Goal: Check status: Check status

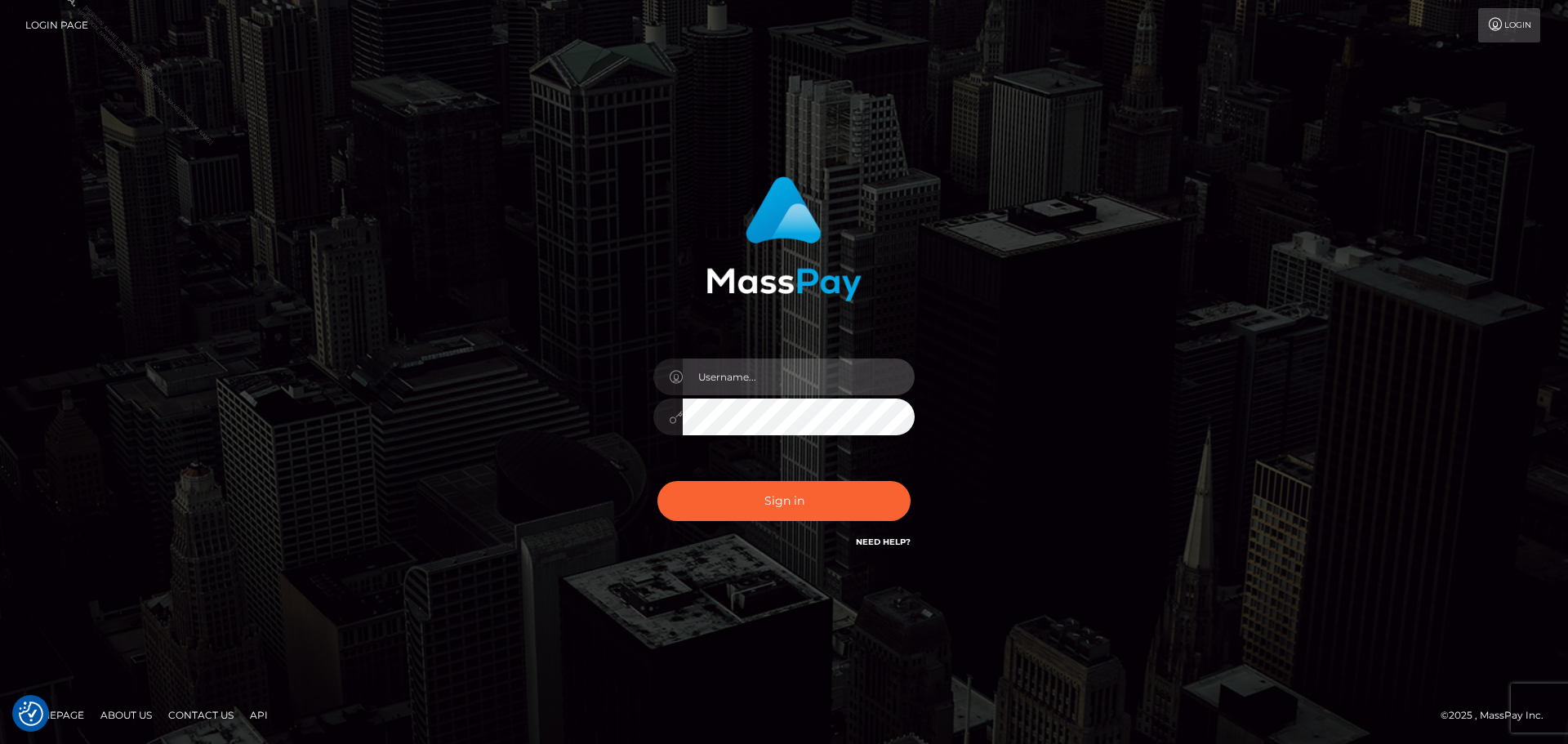
type input "Marlon.ACE"
click at [800, 394] on input "Marlon.ACE" at bounding box center [798, 376] width 232 height 36
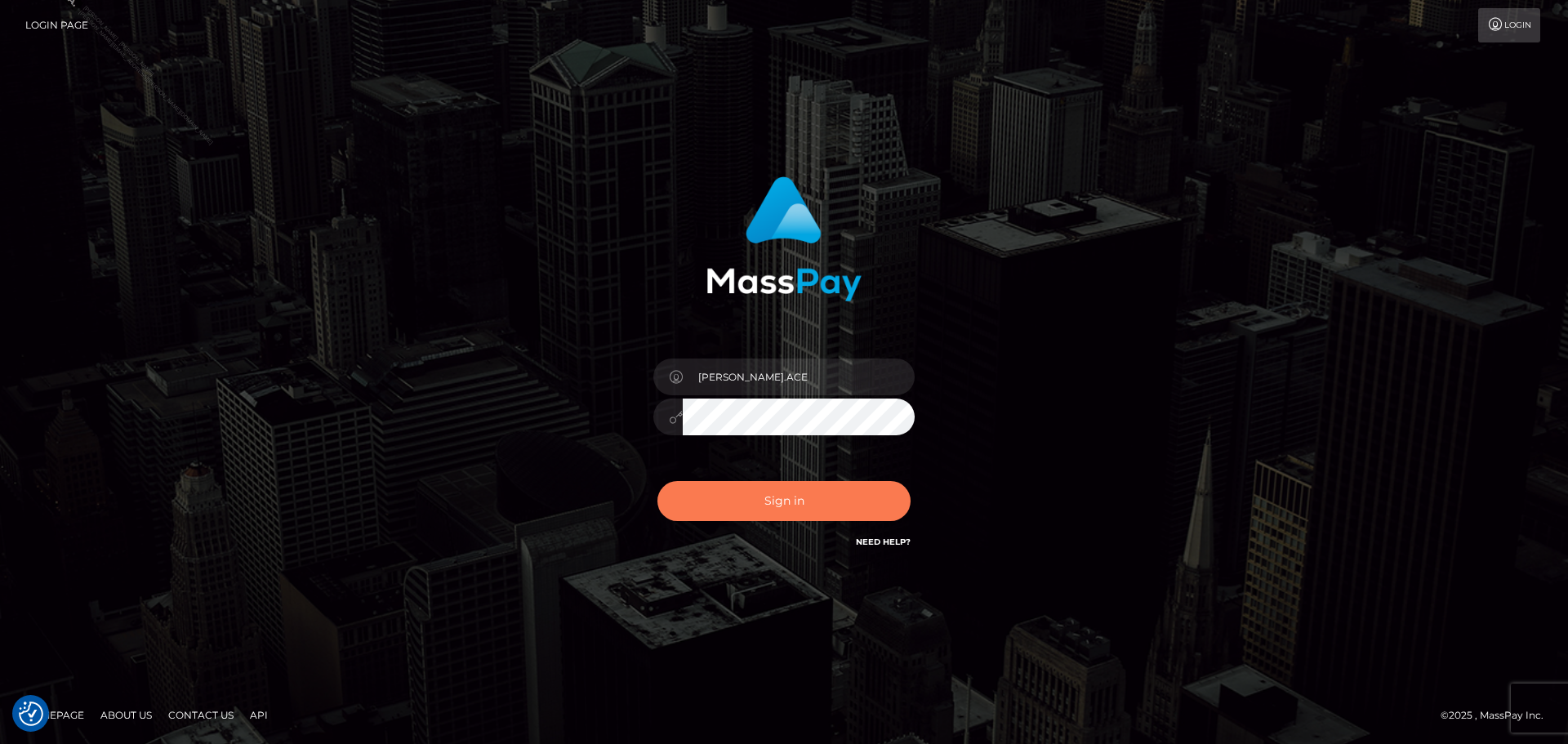
click at [723, 500] on button "Sign in" at bounding box center [784, 500] width 253 height 40
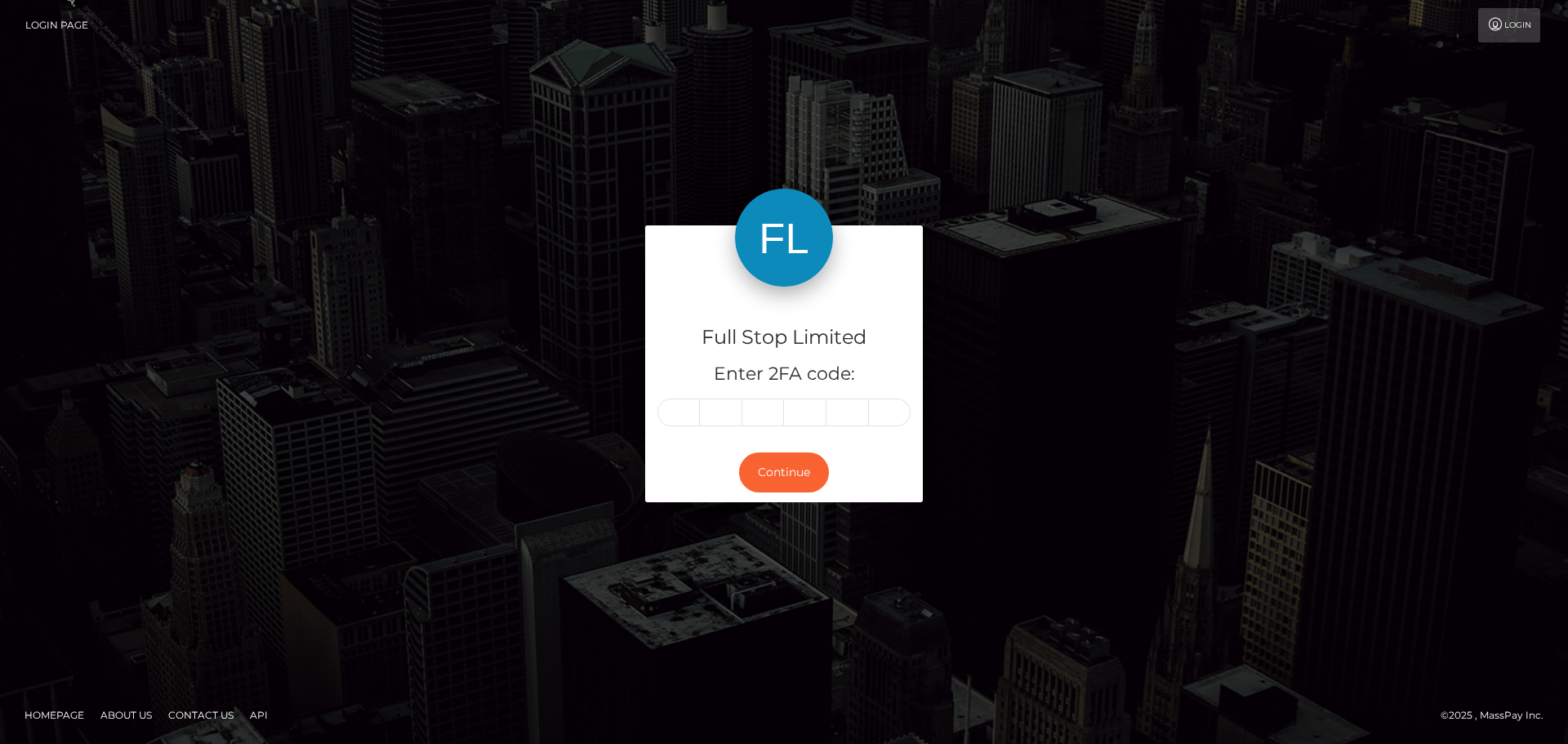
click at [675, 410] on input "text" at bounding box center [679, 413] width 43 height 28
type input "2"
type input "0"
type input "4"
type input "5"
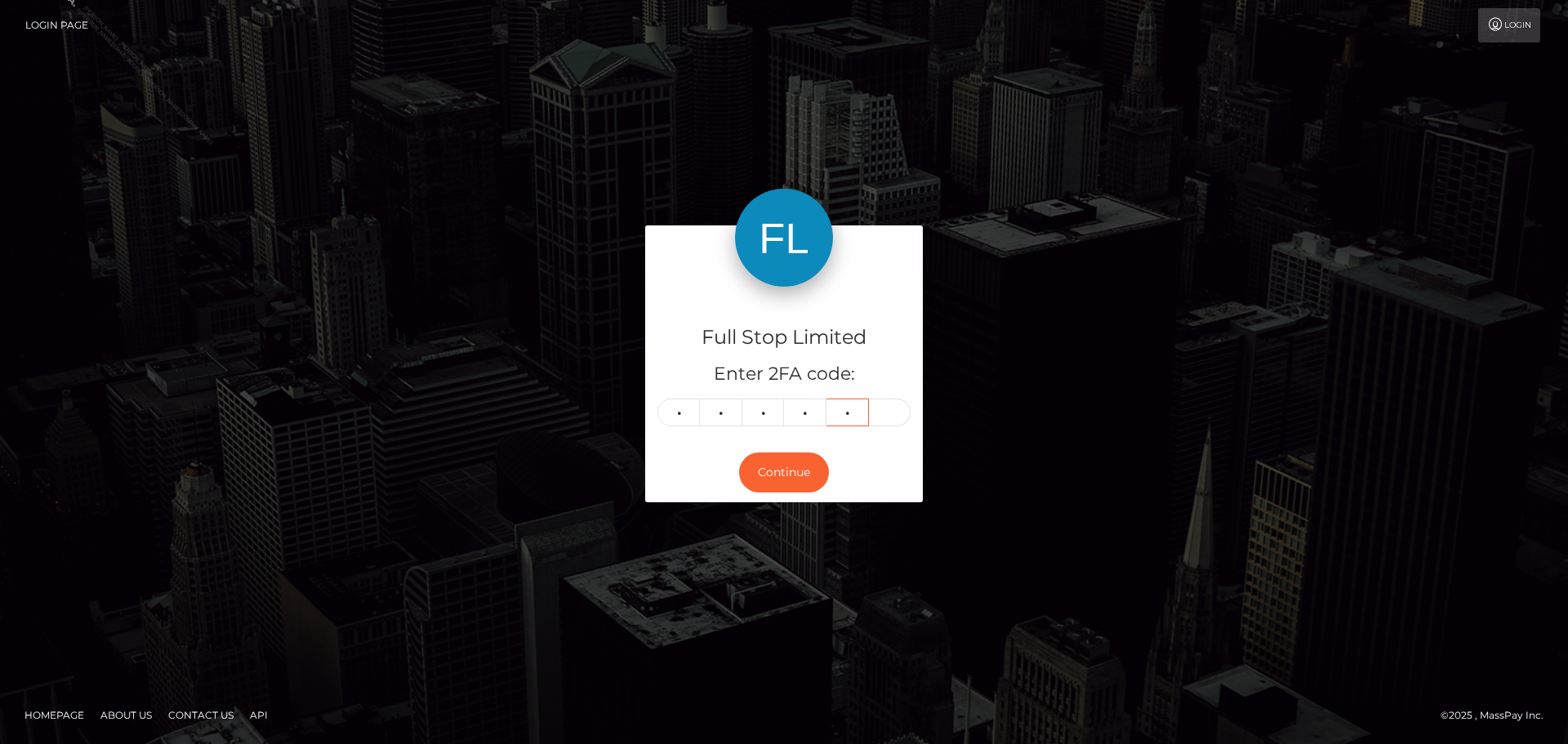
type input "9"
type input "2"
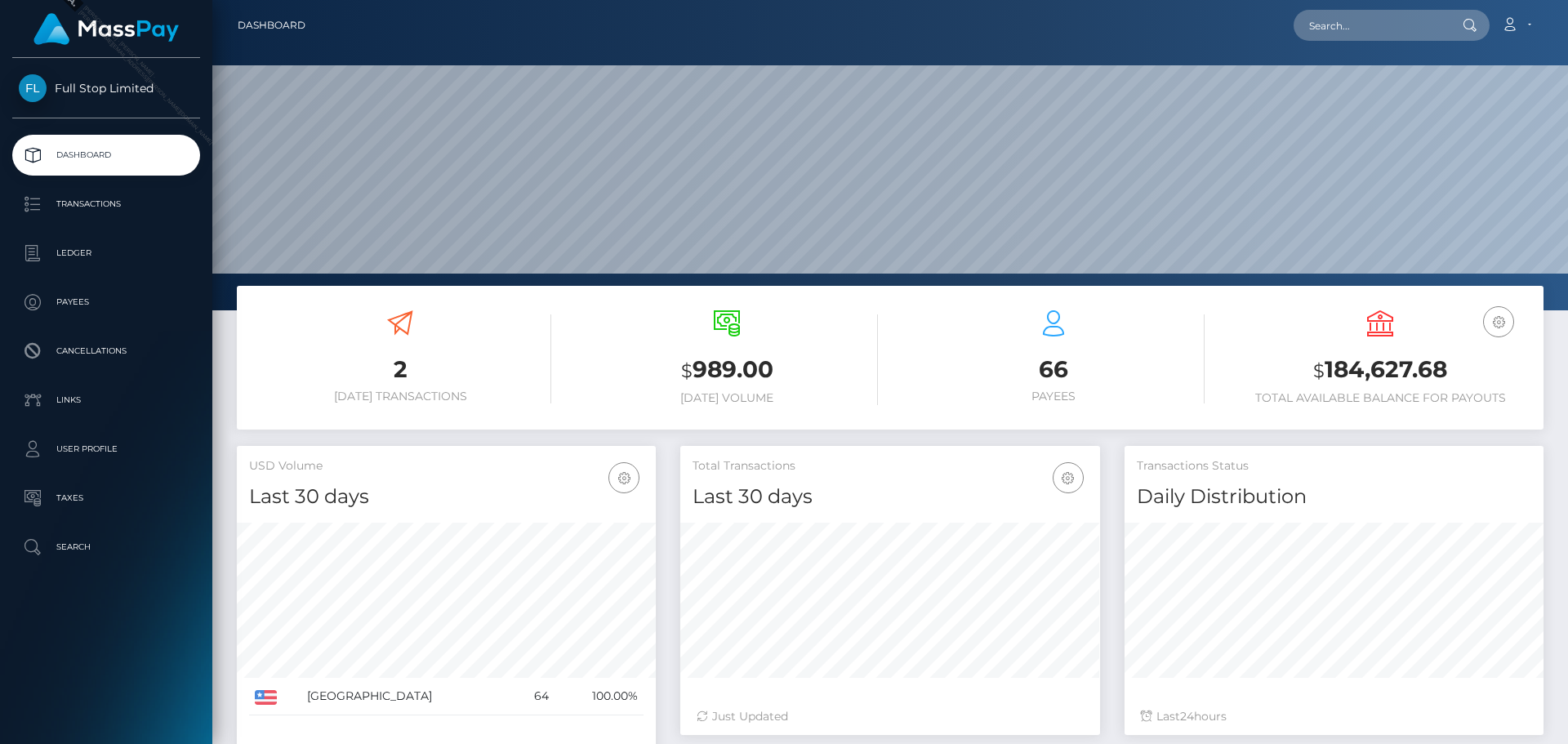
scroll to position [290, 420]
drag, startPoint x: 1326, startPoint y: 361, endPoint x: 1443, endPoint y: 366, distance: 117.1
click at [1443, 366] on h3 "$ 184,627.68" at bounding box center [1381, 371] width 302 height 34
copy h3 "184,627.68"
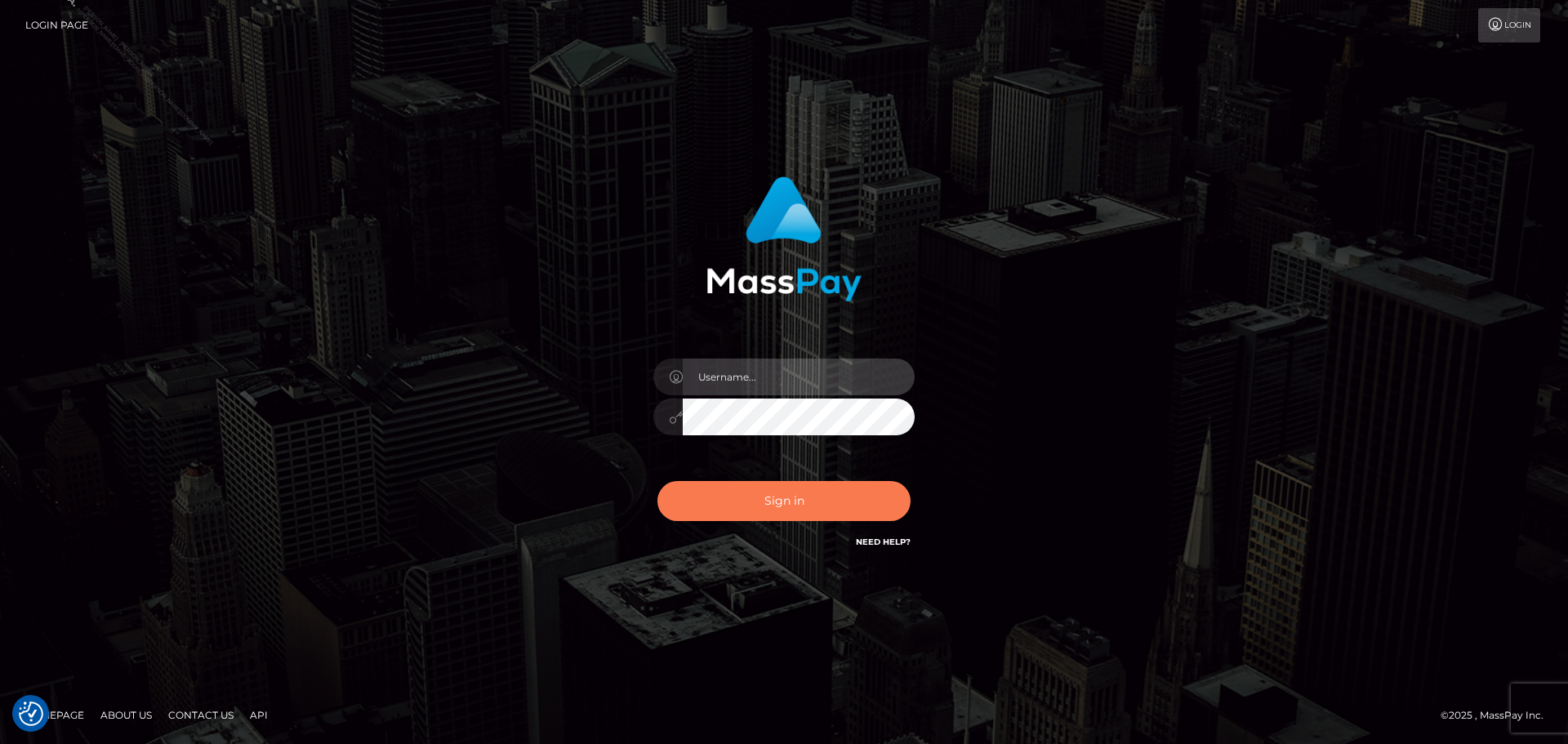
type input "Marlon.ACE"
click at [792, 508] on button "Sign in" at bounding box center [784, 500] width 253 height 40
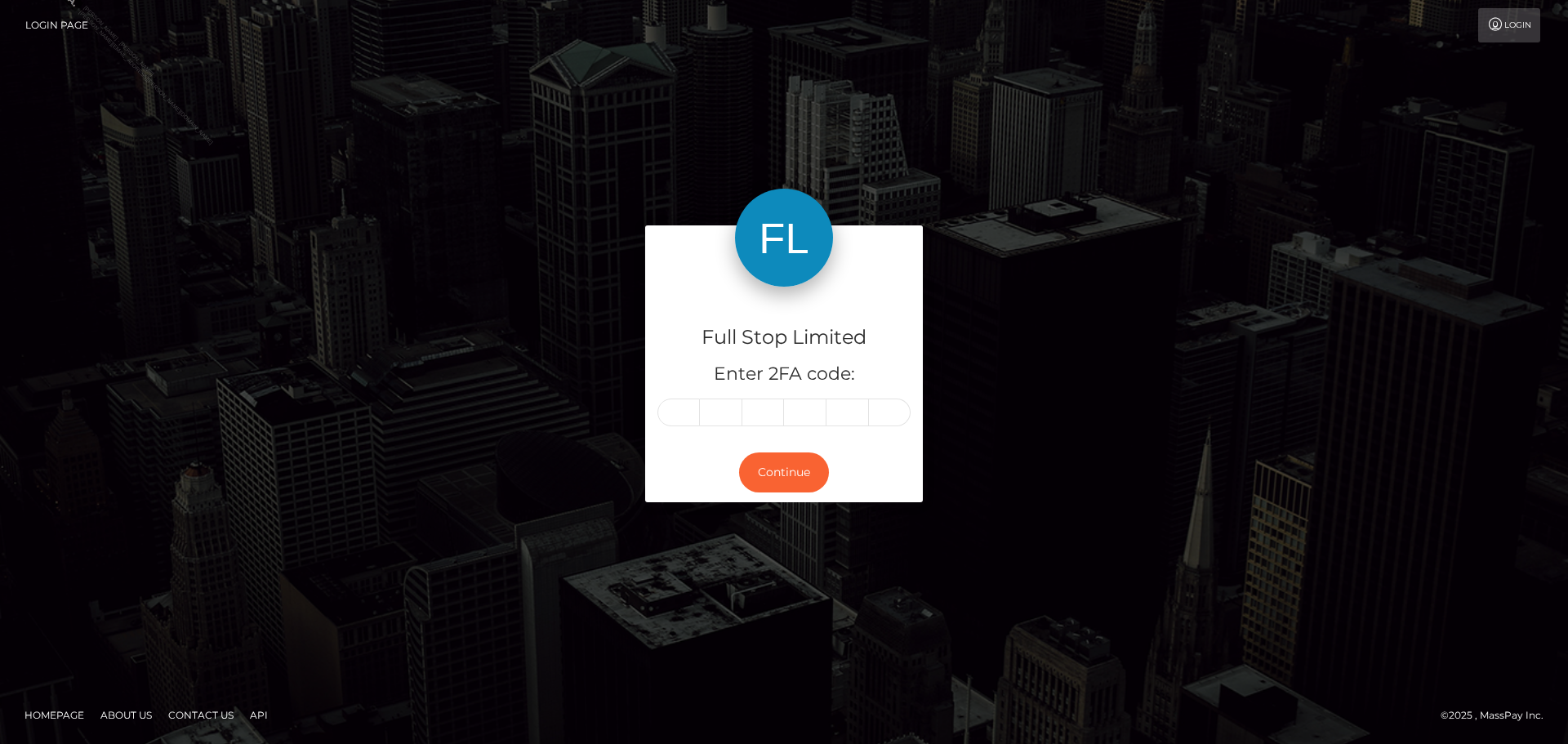
click at [679, 423] on input "text" at bounding box center [679, 413] width 43 height 28
type input "9"
type input "2"
type input "8"
type input "6"
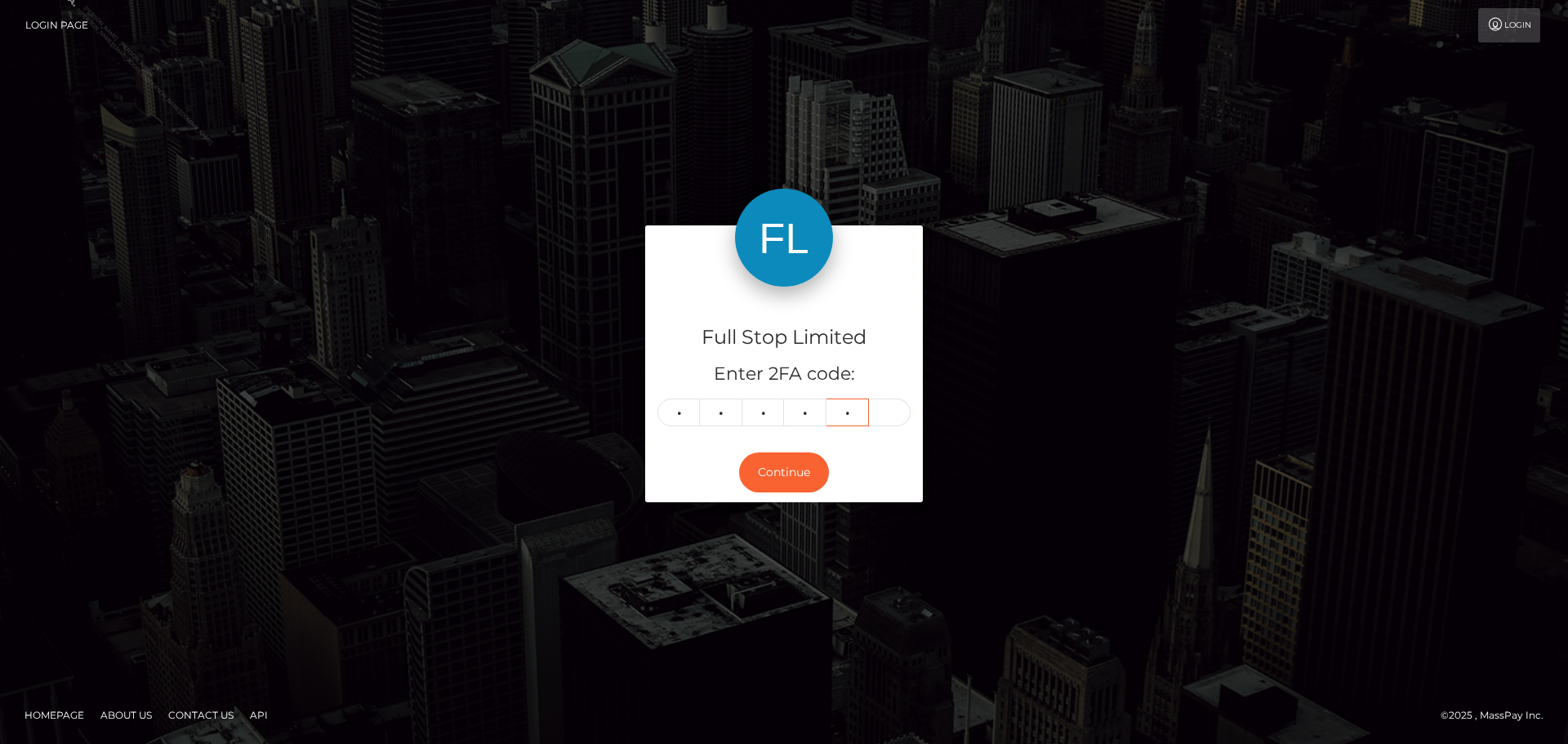
type input "1"
type input "3"
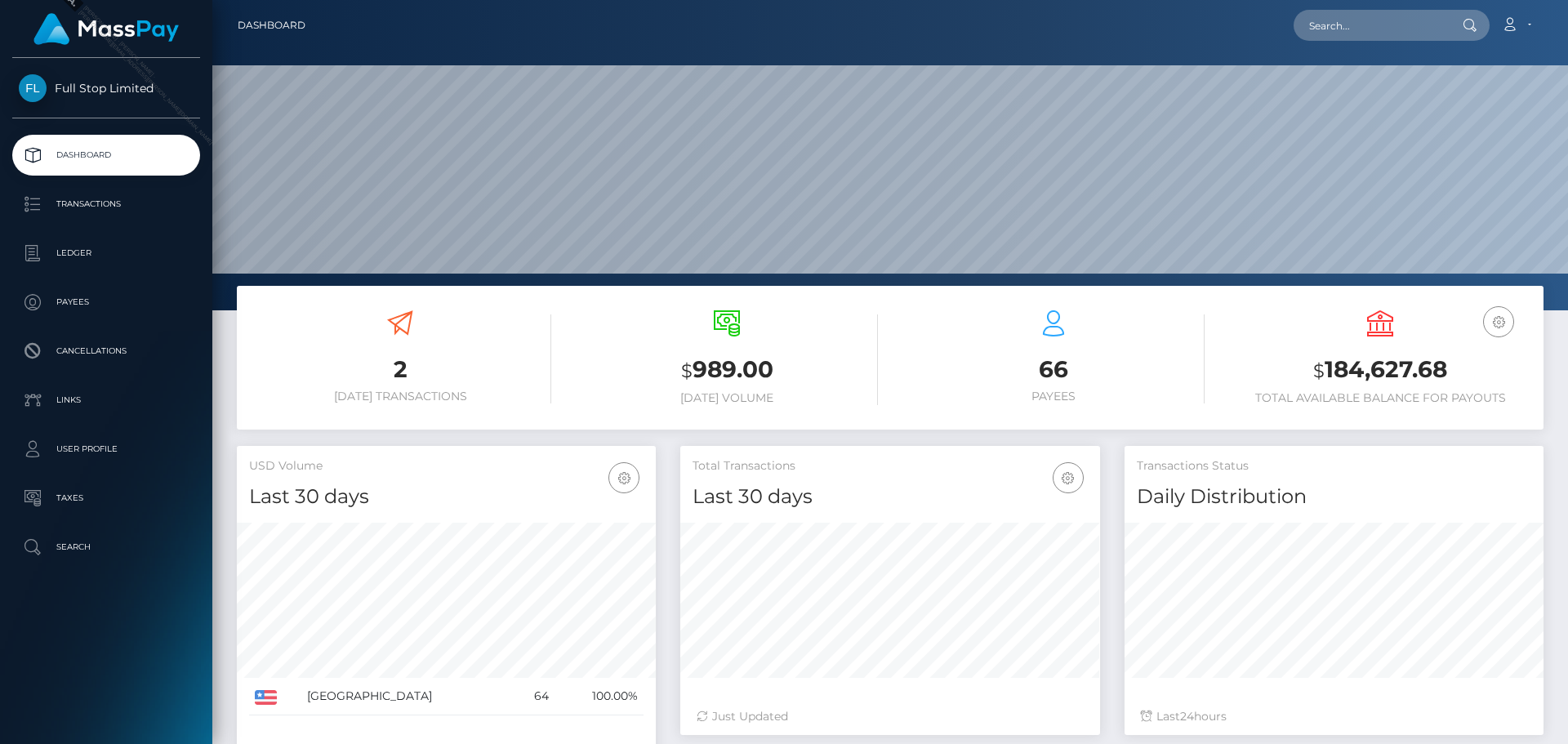
scroll to position [290, 420]
drag, startPoint x: 1326, startPoint y: 366, endPoint x: 1443, endPoint y: 368, distance: 117.0
click at [1443, 368] on h3 "$ 184,627.68" at bounding box center [1381, 371] width 302 height 34
copy h3 "184,627.68"
click at [947, 363] on h3 "66" at bounding box center [1054, 370] width 302 height 32
